Goal: Complete application form

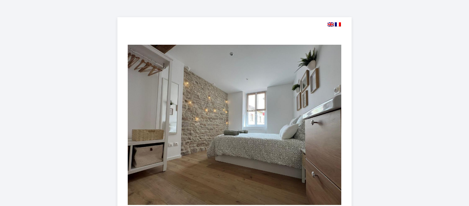
select select
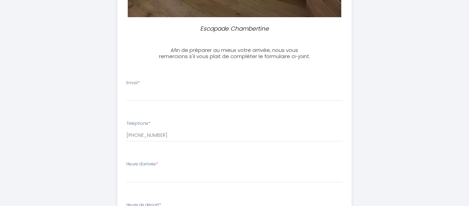
scroll to position [196, 0]
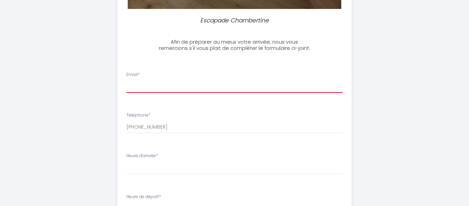
click at [208, 85] on input "Email *" at bounding box center [234, 86] width 217 height 12
type input "[EMAIL_ADDRESS][DOMAIN_NAME]"
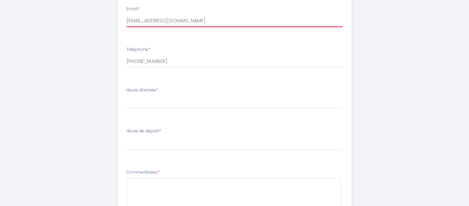
scroll to position [268, 0]
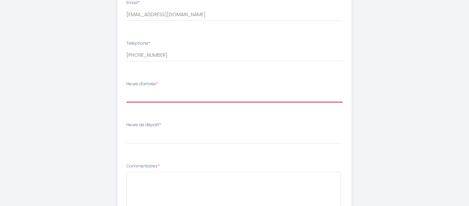
click at [189, 95] on select "16:00 16:30 17:00 17:30 18:00 18:30 19:00 19:30 20:00 20:30 21:00 21:30 22:00 2…" at bounding box center [234, 95] width 217 height 13
select select "21:00"
click at [126, 89] on select "16:00 16:30 17:00 17:30 18:00 18:30 19:00 19:30 20:00 20:30 21:00 21:30 22:00 2…" at bounding box center [234, 95] width 217 height 13
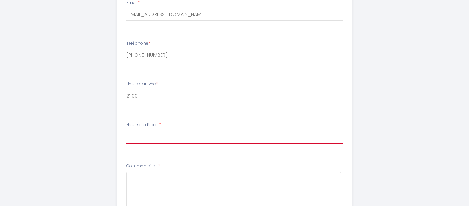
click at [177, 141] on select "00:00 00:30 01:00 01:30 02:00 02:30 03:00 03:30 04:00 04:30 05:00 05:30 06:00 0…" at bounding box center [234, 137] width 217 height 13
select select "10:30"
click at [126, 131] on select "00:00 00:30 01:00 01:30 02:00 02:30 03:00 03:30 04:00 04:30 05:00 05:30 06:00 0…" at bounding box center [234, 137] width 217 height 13
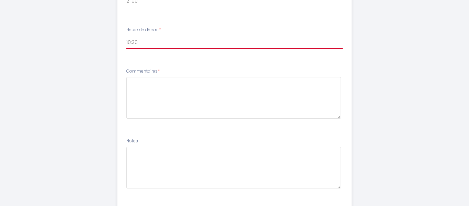
scroll to position [403, 0]
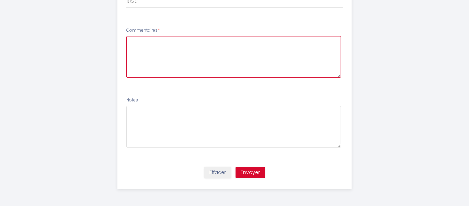
click at [184, 42] on textarea at bounding box center [233, 57] width 215 height 42
type textarea "Merci beaucoup !"
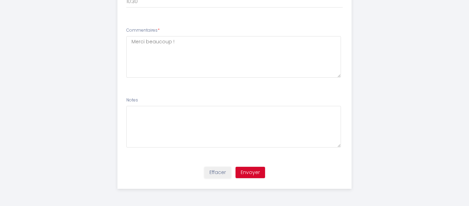
click at [256, 165] on div "Effacer Envoyer" at bounding box center [234, 176] width 243 height 26
click at [256, 169] on button "Envoyer" at bounding box center [251, 173] width 30 height 12
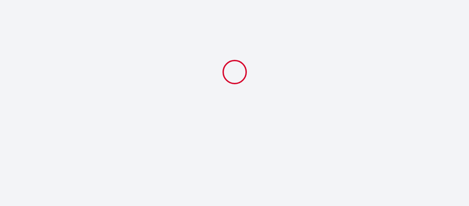
scroll to position [0, 0]
select select "21:00"
select select "10:30"
